Goal: Task Accomplishment & Management: Manage account settings

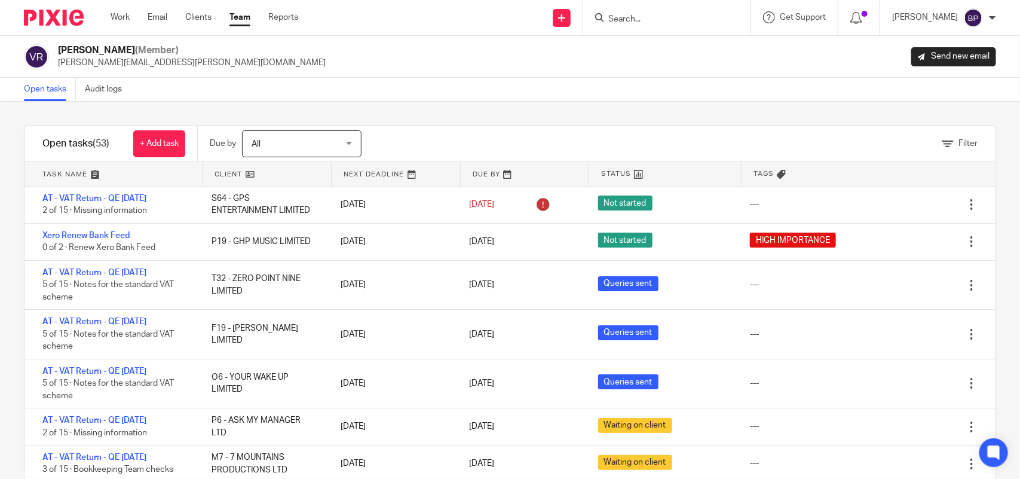
click at [43, 93] on link "Open tasks" at bounding box center [50, 89] width 52 height 23
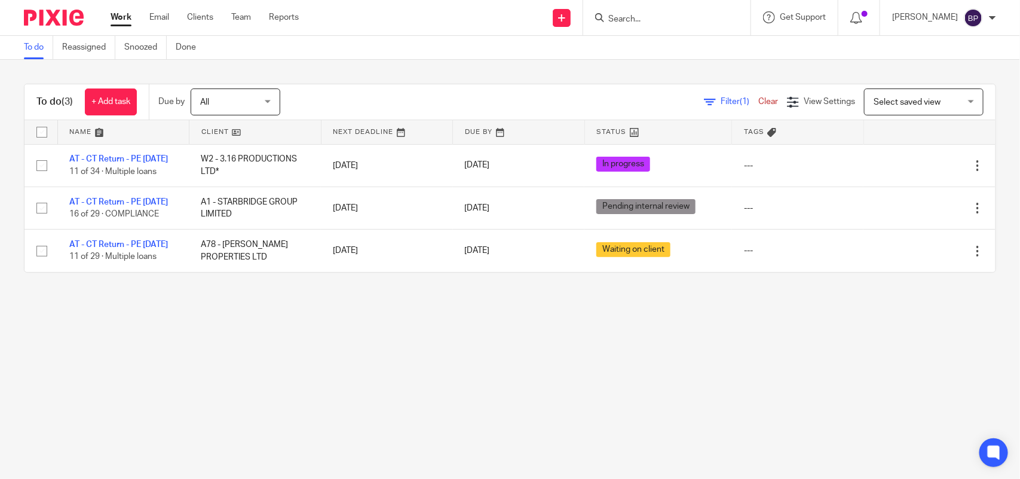
click at [636, 360] on main "To do Reassigned Snoozed Done To do (3) + Add task Due by All All [DATE] [DATE]…" at bounding box center [510, 239] width 1020 height 479
click at [656, 341] on main "To do Reassigned Snoozed Done To do (3) + Add task Due by All All [DATE] [DATE]…" at bounding box center [510, 239] width 1020 height 479
click at [691, 342] on main "To do Reassigned Snoozed Done To do (3) + Add task Due by All All Today Tomorro…" at bounding box center [510, 239] width 1020 height 479
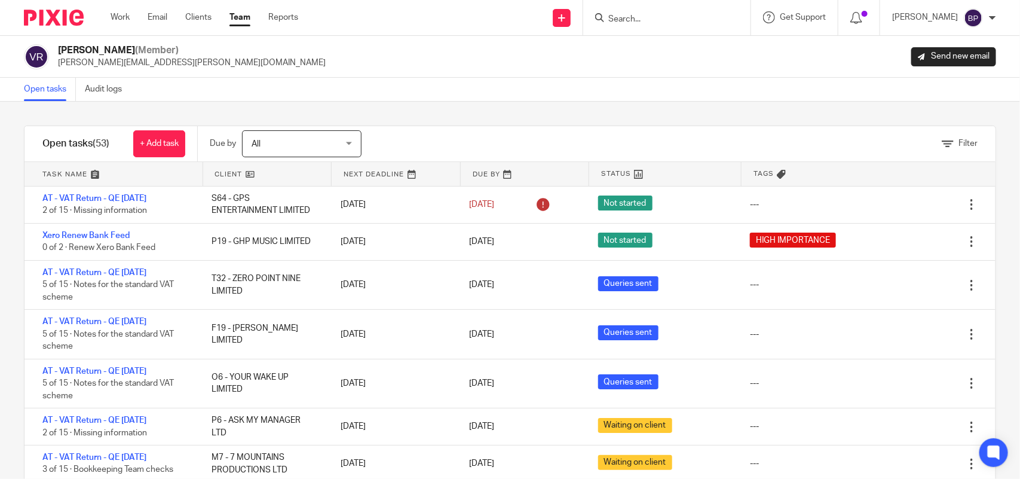
drag, startPoint x: 611, startPoint y: 102, endPoint x: 623, endPoint y: 102, distance: 12.6
click at [611, 102] on div "Filter tasks Only show tasks matching all of these conditions 1 Client name Is …" at bounding box center [510, 290] width 1020 height 377
